Goal: Navigation & Orientation: Find specific page/section

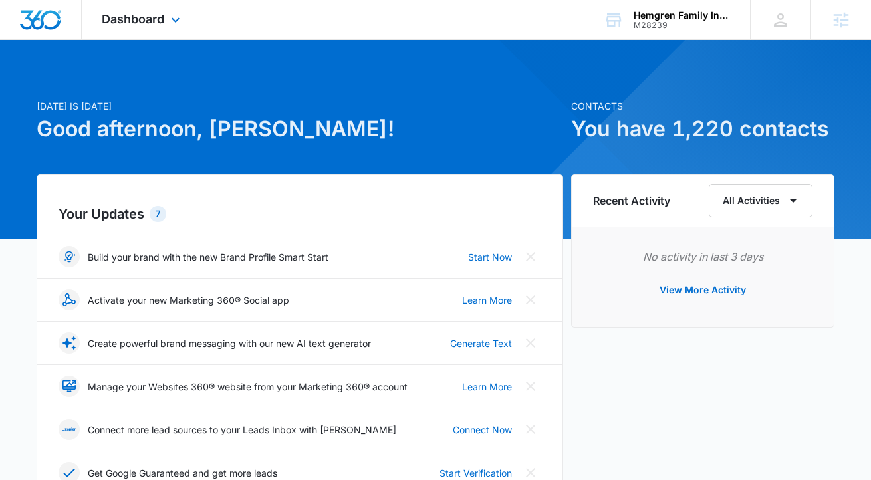
click at [120, 27] on div "Dashboard Apps Reputation Websites Forms CRM Email Social Shop Content Ads Inte…" at bounding box center [143, 19] width 122 height 39
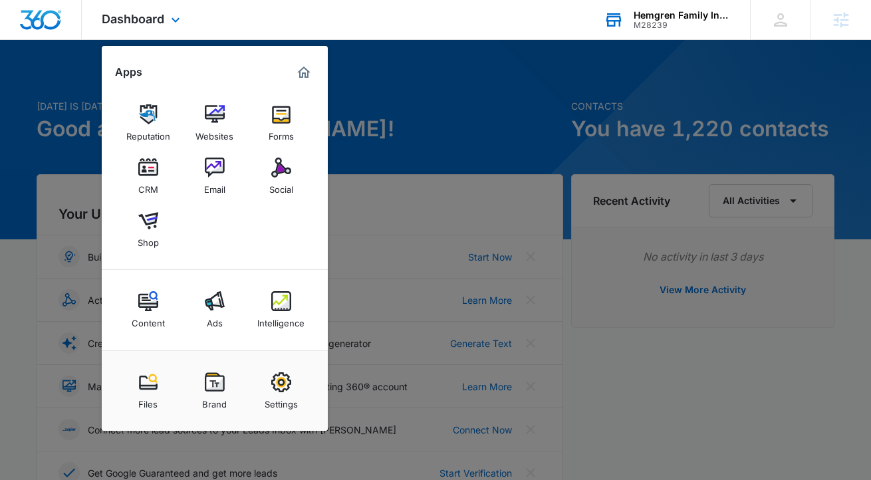
click at [672, 33] on div "Hemgren Family Insurance M28239 Your Accounts View All" at bounding box center [667, 19] width 166 height 39
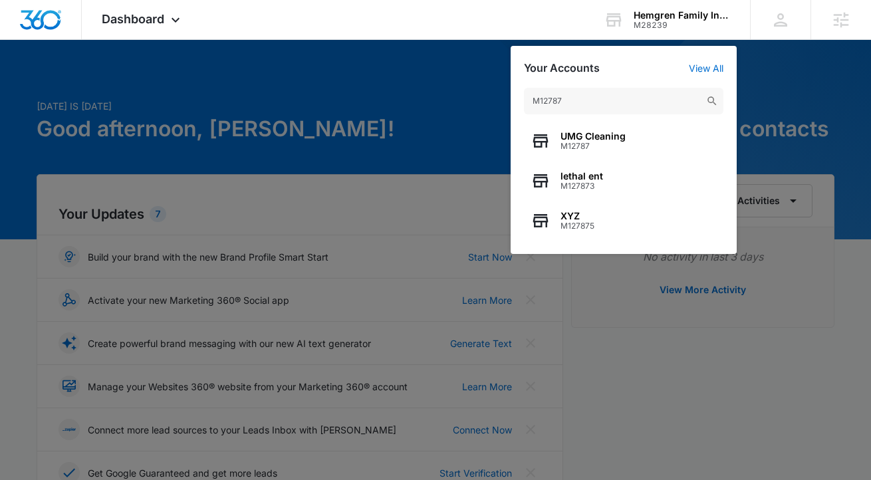
type input "M12787"
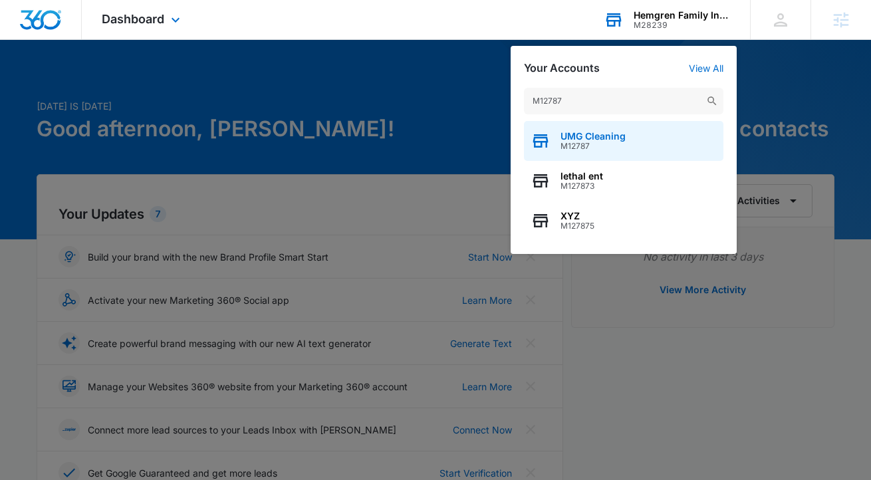
click at [602, 138] on span "UMG Cleaning" at bounding box center [593, 136] width 65 height 11
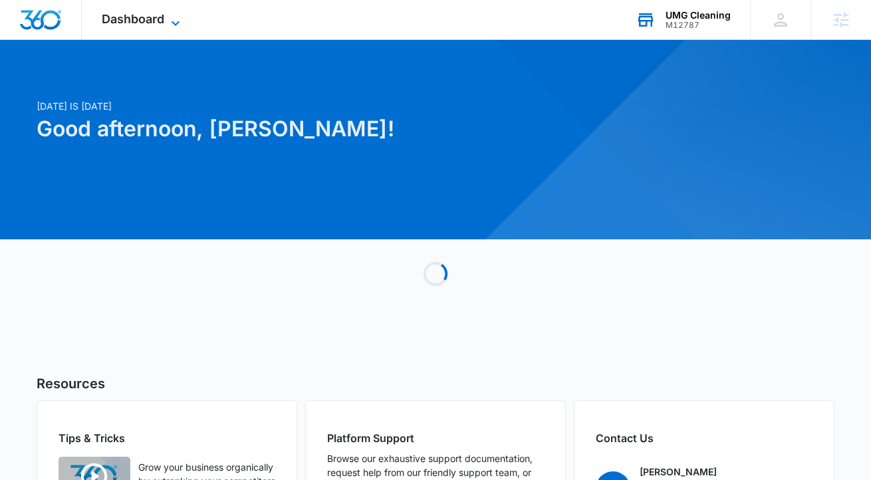
click at [148, 21] on span "Dashboard" at bounding box center [133, 19] width 63 height 14
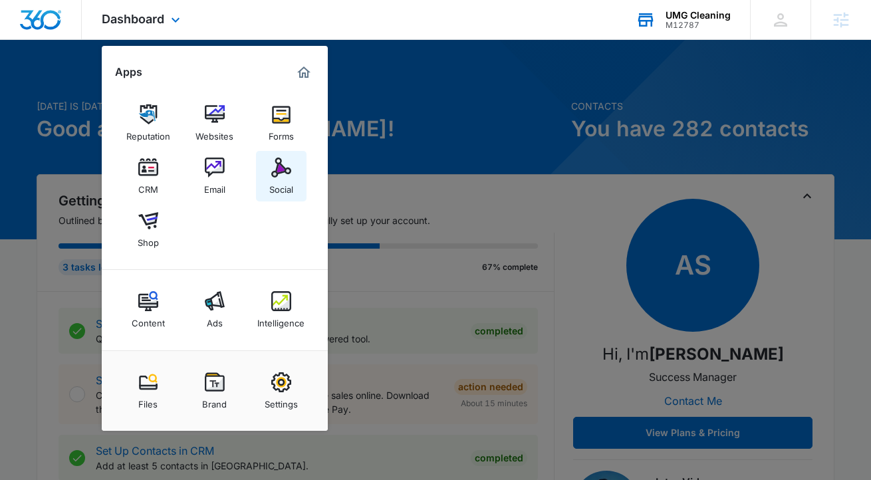
click at [282, 171] on img at bounding box center [281, 168] width 20 height 20
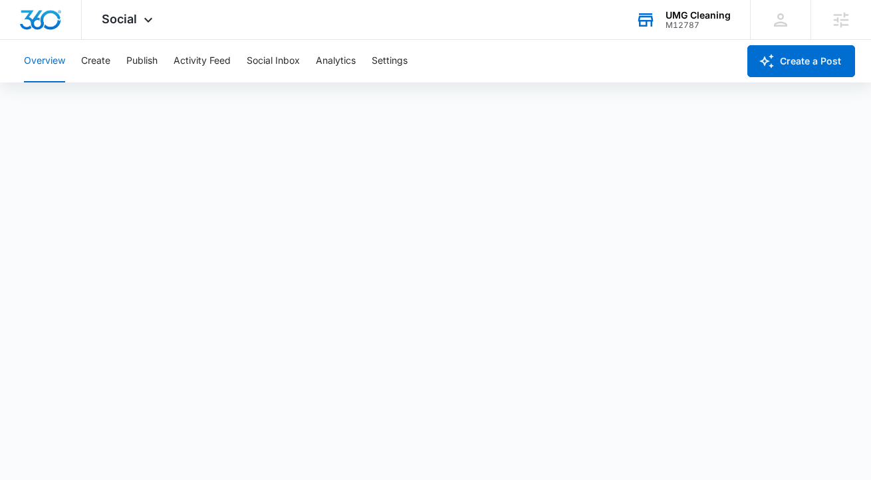
click at [112, 63] on div "Overview Create Publish Activity Feed Social Inbox Analytics Settings" at bounding box center [377, 61] width 722 height 43
click at [132, 60] on button "Publish" at bounding box center [141, 61] width 31 height 43
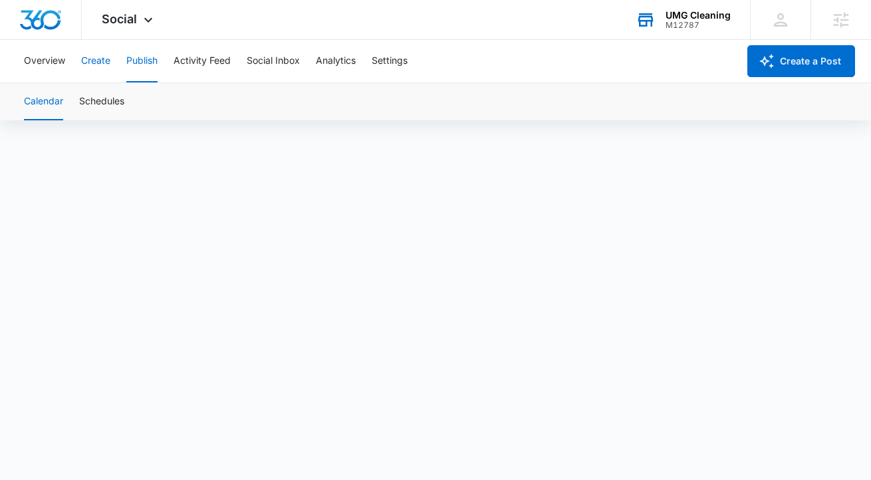
click at [87, 61] on button "Create" at bounding box center [95, 61] width 29 height 43
click at [121, 98] on button "Approvals" at bounding box center [130, 101] width 45 height 37
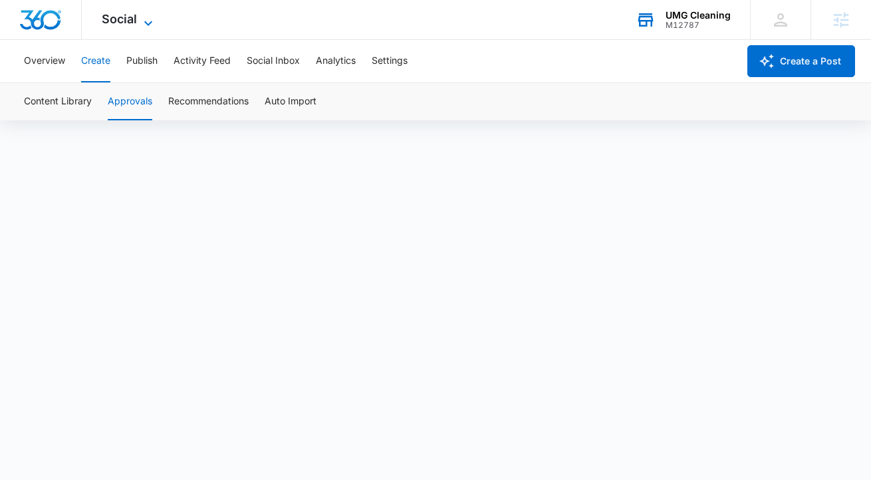
click at [125, 21] on span "Social" at bounding box center [119, 19] width 35 height 14
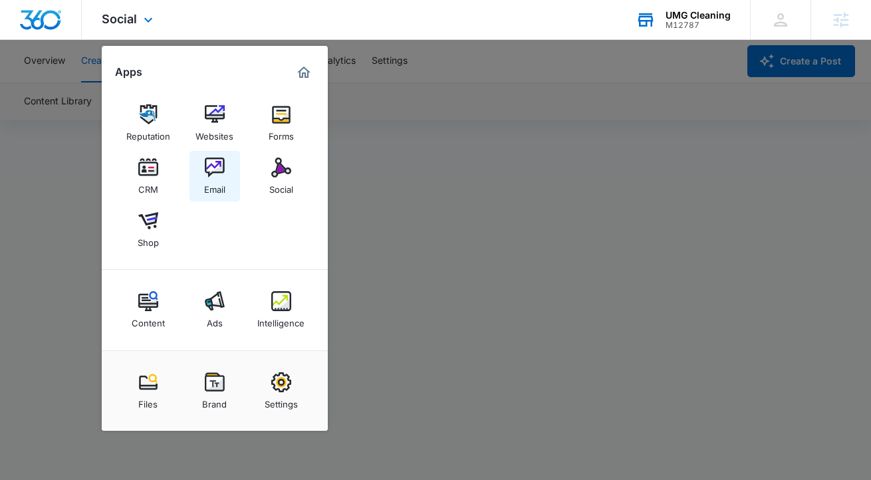
click at [217, 172] on img at bounding box center [215, 168] width 20 height 20
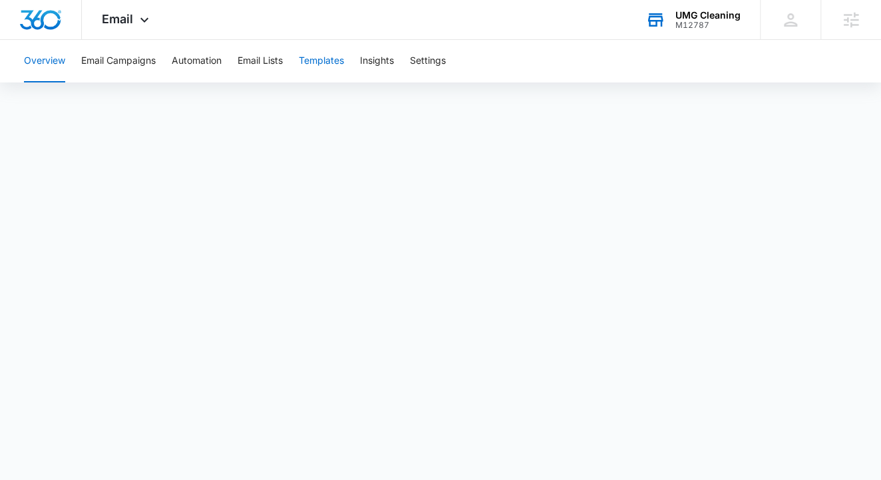
click at [323, 53] on button "Templates" at bounding box center [321, 61] width 45 height 43
click at [200, 59] on button "Automation" at bounding box center [197, 61] width 50 height 43
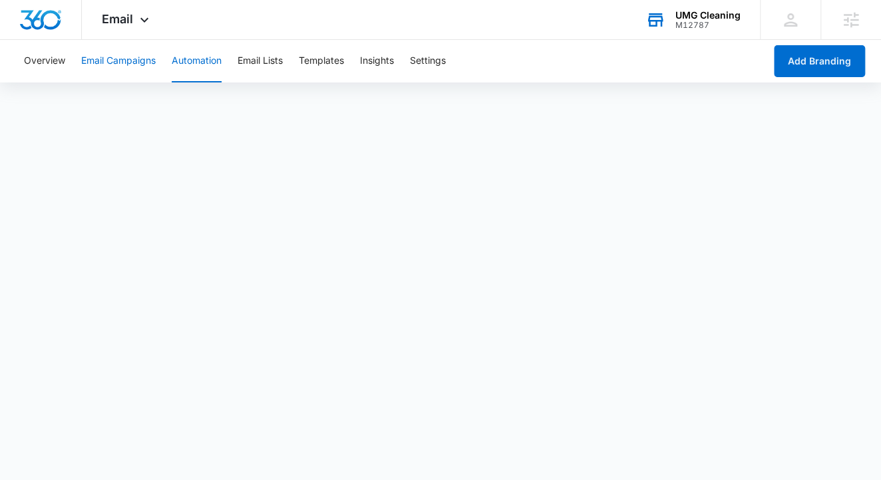
click at [94, 55] on button "Email Campaigns" at bounding box center [118, 61] width 74 height 43
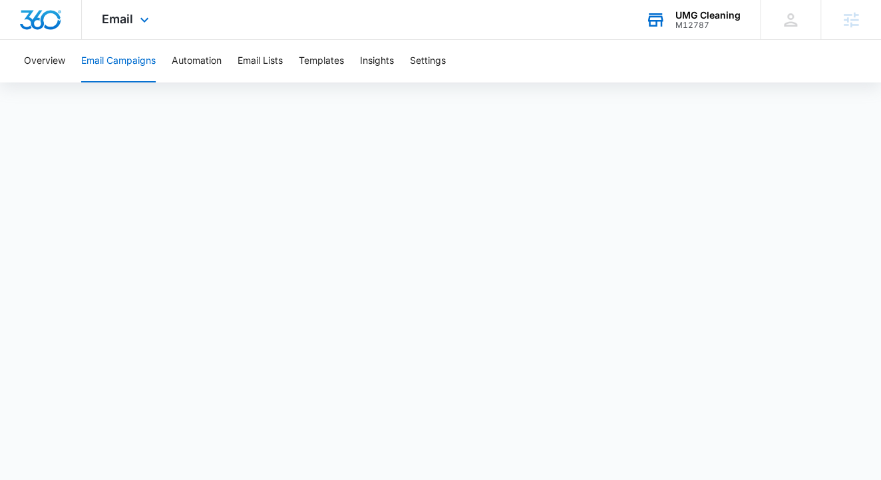
click at [134, 26] on div "Email Apps Reputation Websites Forms CRM Email Social Shop Content Ads Intellig…" at bounding box center [127, 19] width 90 height 39
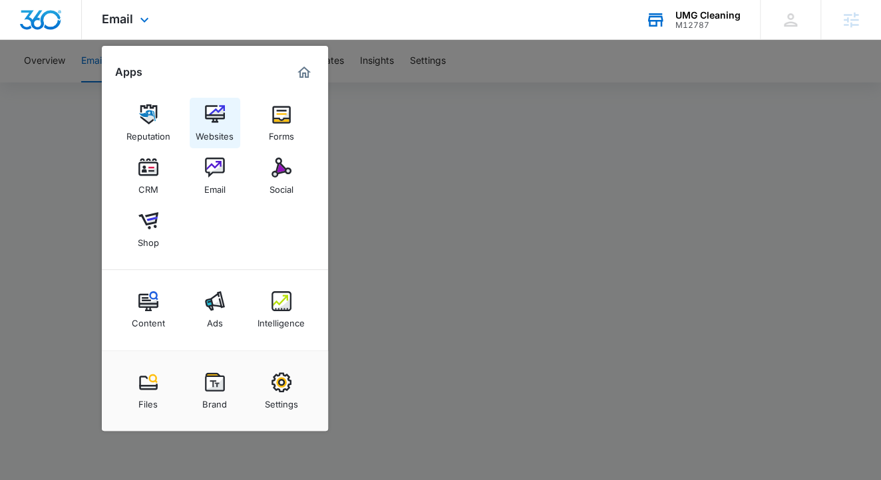
click at [216, 123] on img at bounding box center [215, 114] width 20 height 20
